Goal: Complete application form

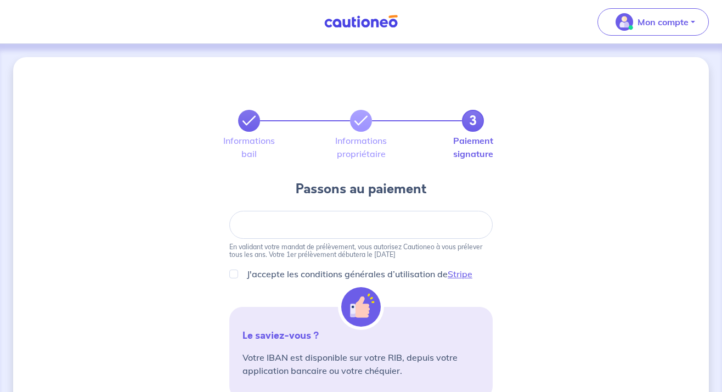
click at [250, 128] on link at bounding box center [249, 121] width 22 height 22
click at [257, 120] on link at bounding box center [249, 121] width 22 height 22
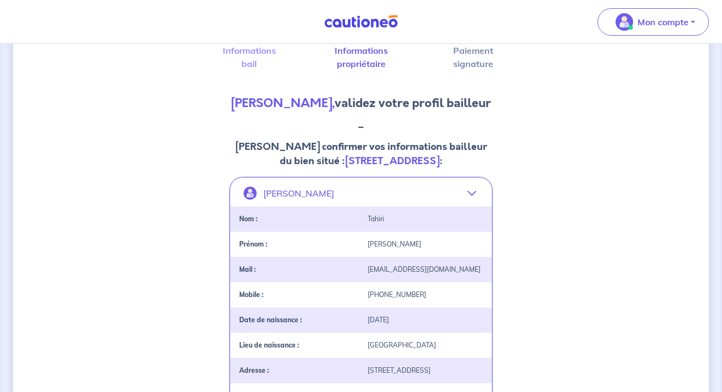
scroll to position [12, 0]
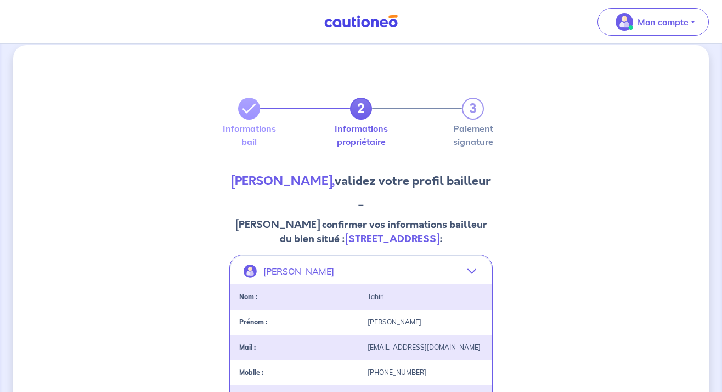
click at [349, 106] on div "2 3" at bounding box center [361, 109] width 246 height 22
click at [366, 113] on link "2" at bounding box center [361, 109] width 22 height 22
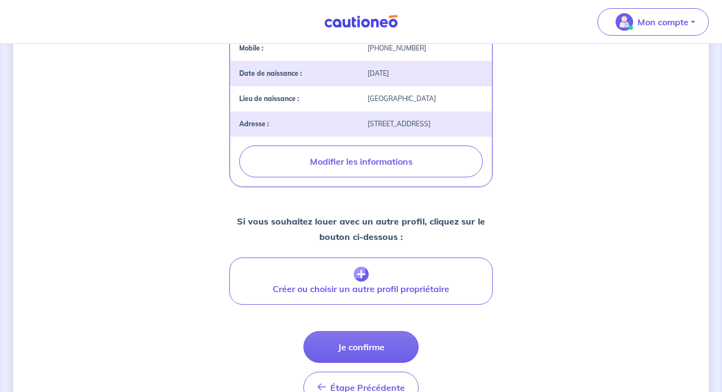
scroll to position [408, 0]
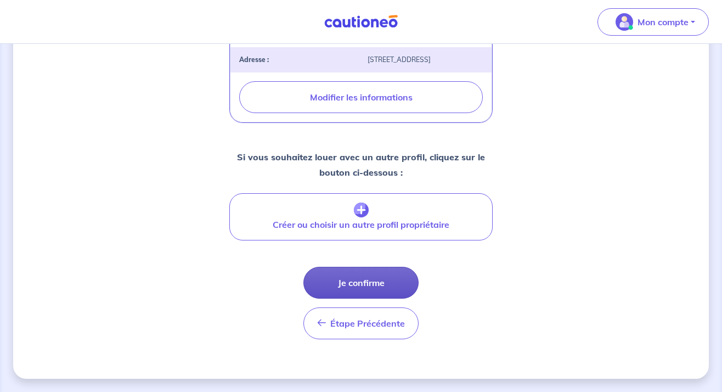
click at [385, 279] on button "Je confirme" at bounding box center [361, 283] width 115 height 32
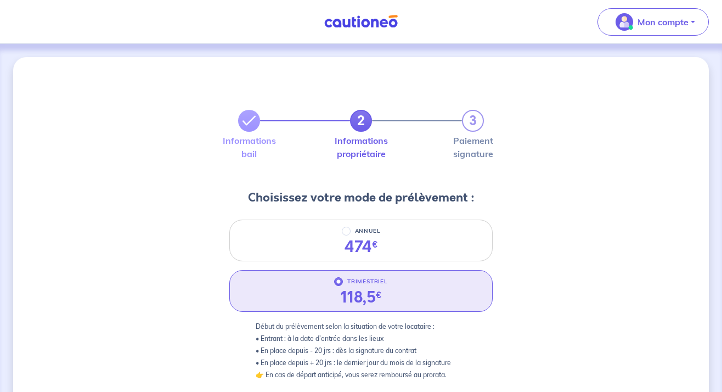
click at [359, 130] on link "2" at bounding box center [361, 121] width 22 height 22
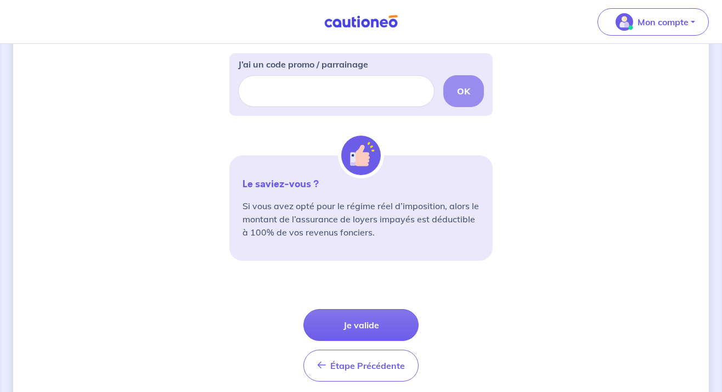
scroll to position [392, 0]
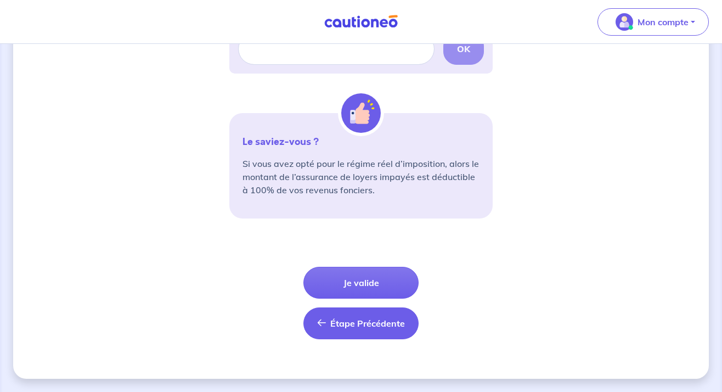
click at [352, 318] on span "Étape Précédente" at bounding box center [367, 323] width 75 height 11
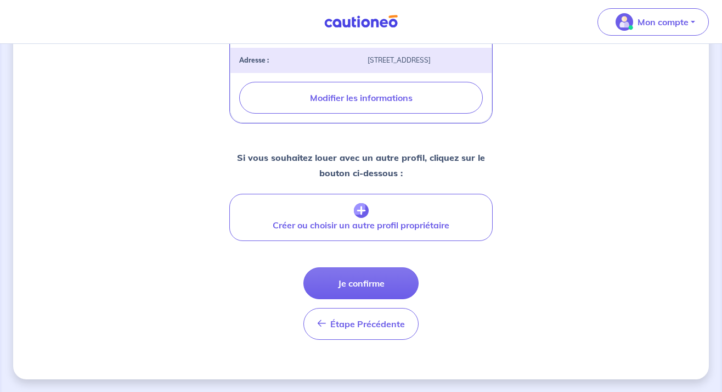
scroll to position [401, 0]
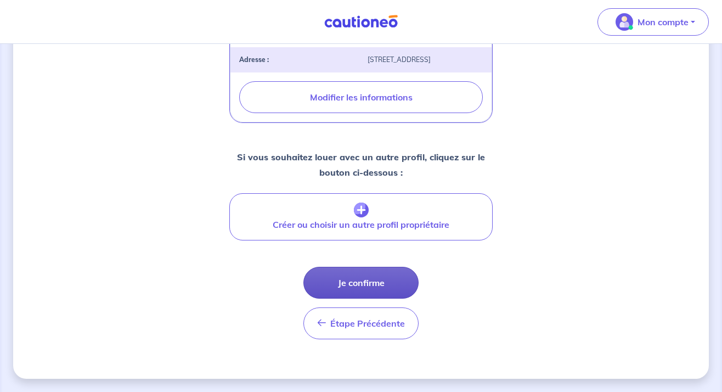
click at [358, 299] on button "Je confirme" at bounding box center [361, 283] width 115 height 32
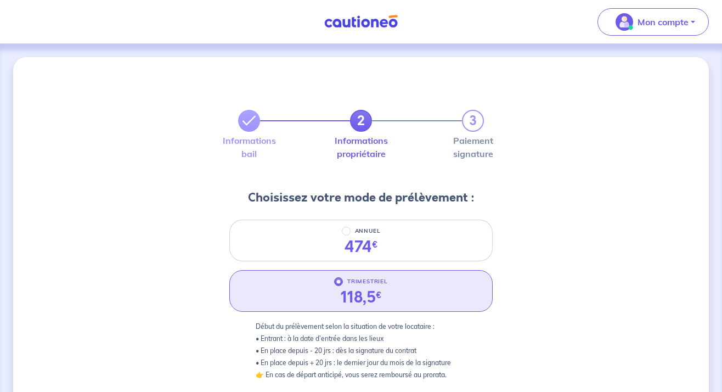
click at [362, 131] on div "2 3 Informations bail Informations propriétaire Paiement signature" at bounding box center [360, 129] width 263 height 92
click at [362, 131] on link "2" at bounding box center [361, 121] width 22 height 22
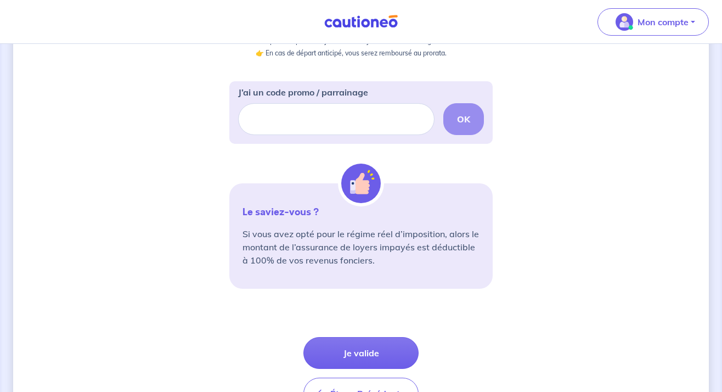
scroll to position [323, 0]
